Goal: Task Accomplishment & Management: Use online tool/utility

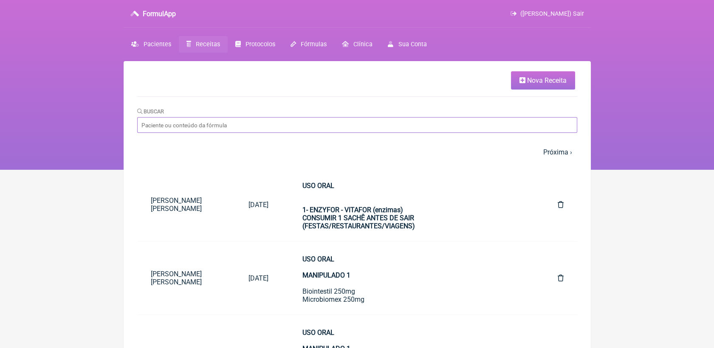
click at [251, 127] on input "Buscar" at bounding box center [357, 125] width 440 height 16
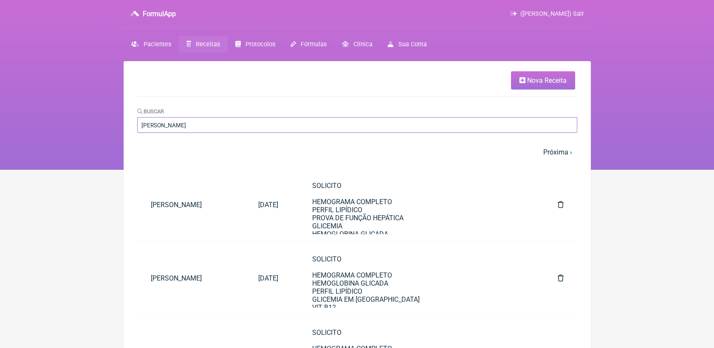
type input "[PERSON_NAME]"
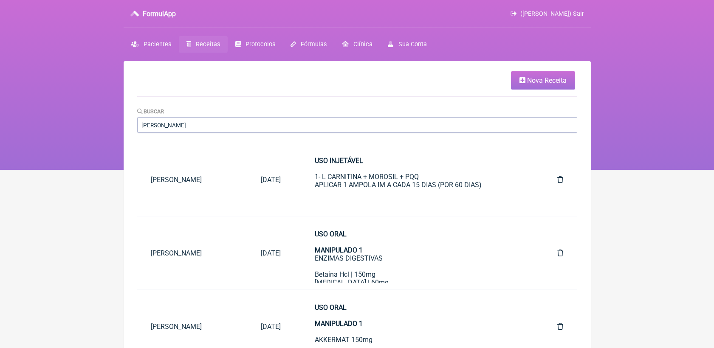
click at [242, 94] on ul "Nova Receita" at bounding box center [357, 83] width 440 height 25
